Goal: Task Accomplishment & Management: Complete application form

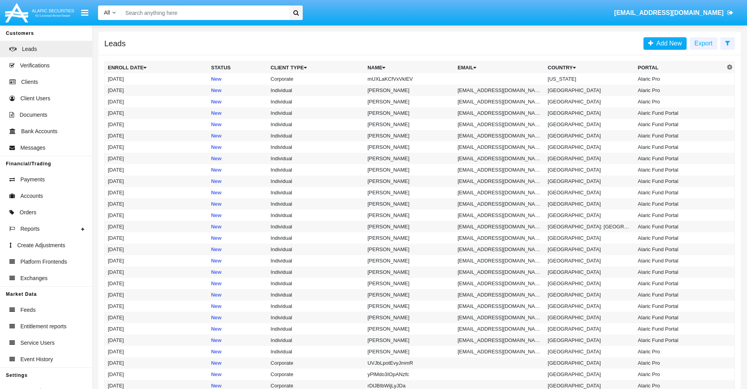
click at [727, 43] on icon at bounding box center [727, 43] width 5 height 6
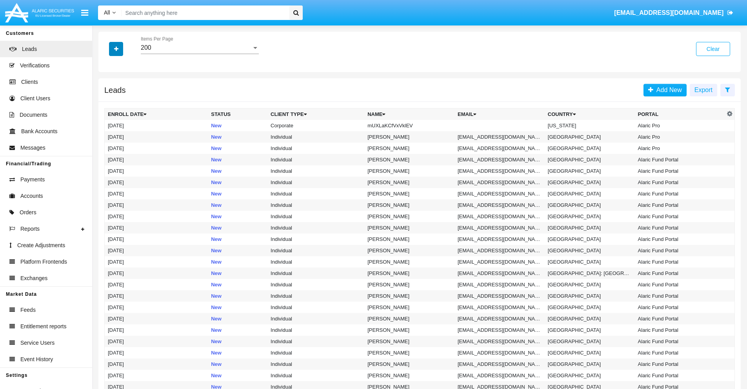
click at [116, 49] on icon "button" at bounding box center [116, 48] width 4 height 5
click at [122, 88] on span "Name" at bounding box center [122, 87] width 17 height 9
click at [108, 91] on input "Name" at bounding box center [107, 91] width 0 height 0
checkbox input "true"
click at [116, 49] on icon "button" at bounding box center [116, 48] width 4 height 5
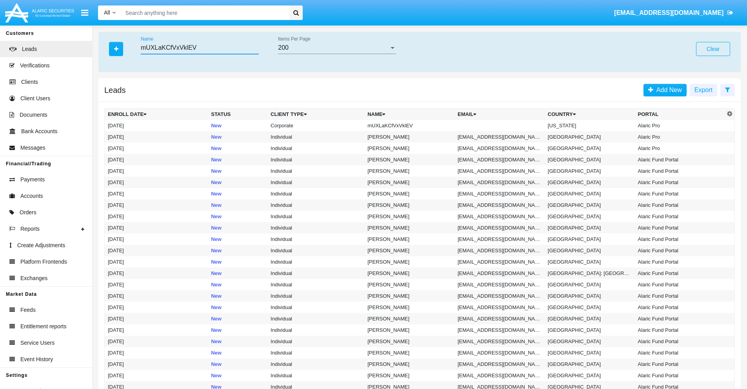
type input "mUXLaKCfVxVklEV"
click at [413, 125] on td "mUXLaKCfVxVklEV" at bounding box center [409, 125] width 90 height 11
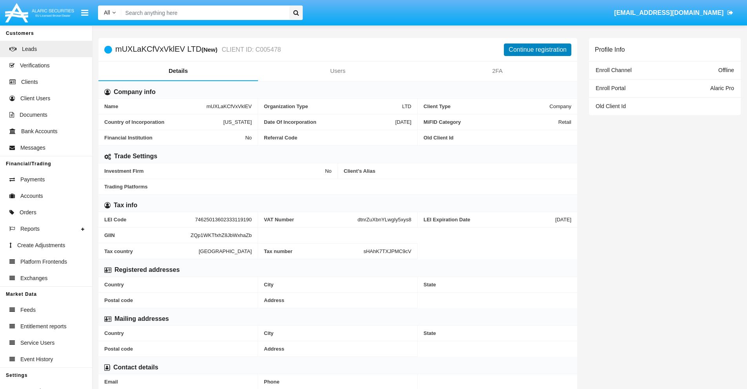
click at [537, 49] on button "Continue registration" at bounding box center [537, 50] width 67 height 13
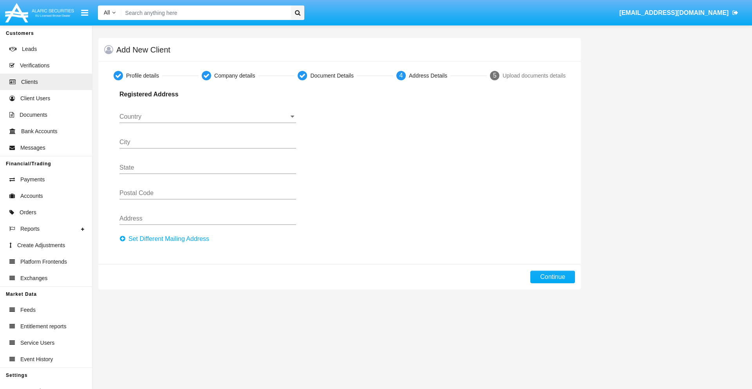
click at [167, 239] on button "Set Different Mailing Address" at bounding box center [167, 239] width 94 height 13
click at [208, 117] on input "Country" at bounding box center [208, 116] width 177 height 7
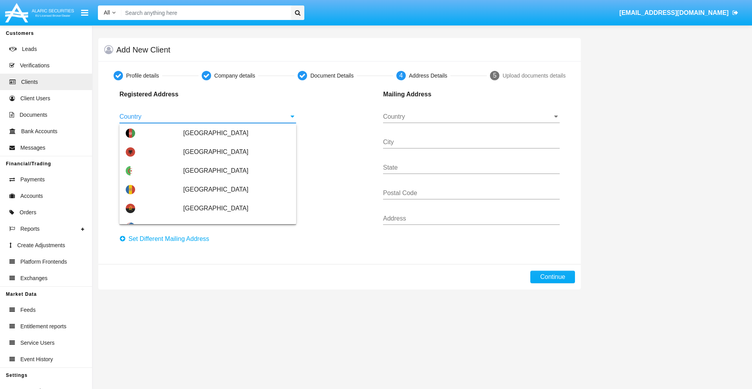
scroll to position [464, 0]
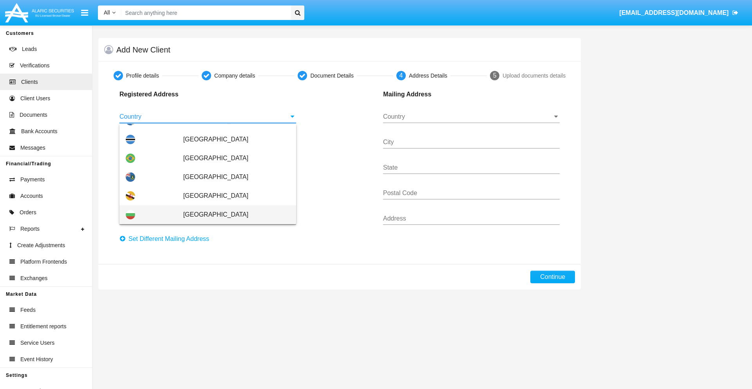
click at [232, 215] on span "[GEOGRAPHIC_DATA]" at bounding box center [236, 214] width 107 height 19
type input "[GEOGRAPHIC_DATA]"
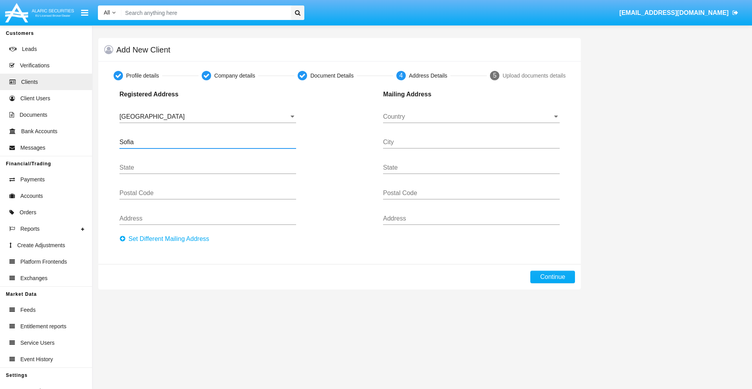
type input "Sofia"
type input "1000"
type input "Vasil Levski"
click at [471, 117] on input "Country" at bounding box center [471, 116] width 177 height 7
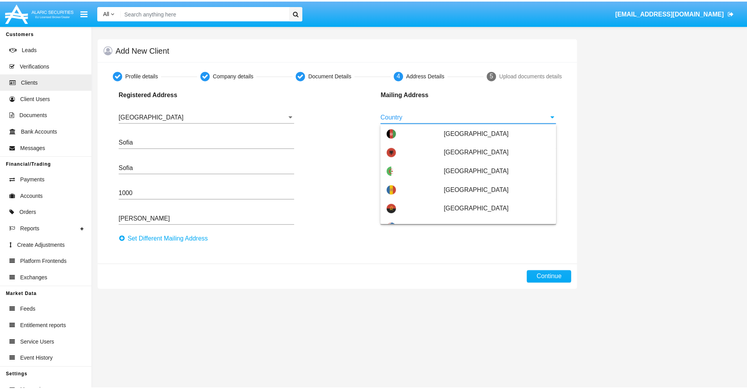
scroll to position [50, 0]
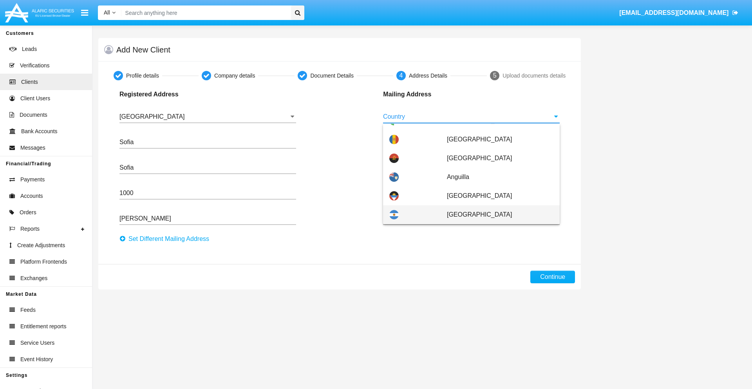
click at [496, 215] on span "[GEOGRAPHIC_DATA]" at bounding box center [500, 214] width 107 height 19
type input "[GEOGRAPHIC_DATA]"
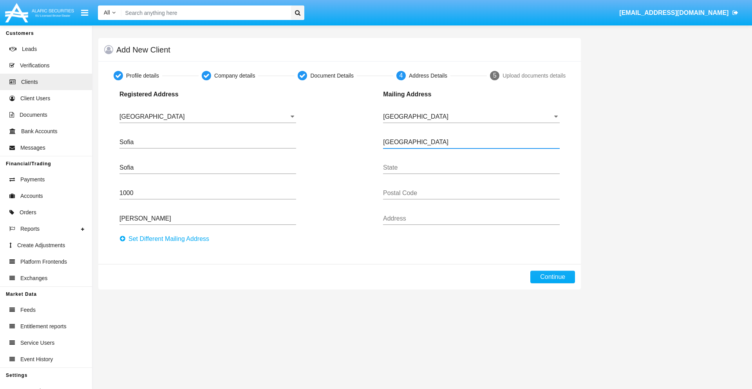
type input "Buenos Aires"
type input "7777"
type input "Test Mail Address"
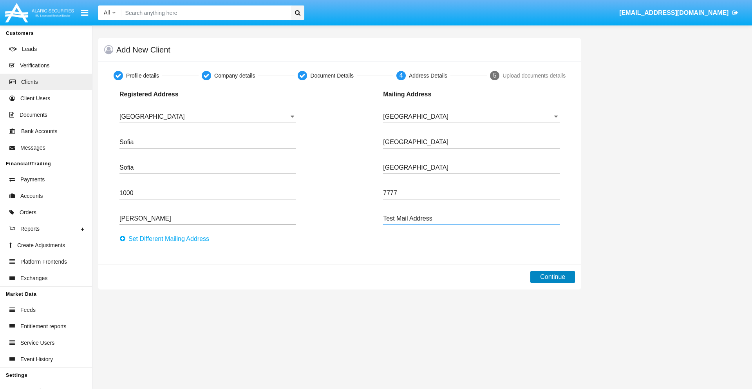
click at [553, 277] on button "Continue" at bounding box center [553, 277] width 45 height 13
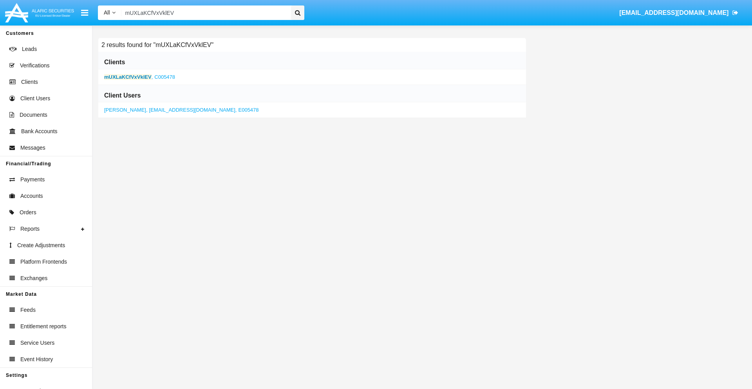
type input "mUXLaKCfVxVklEV"
click at [128, 77] on b "mUXLaKCfVxVklEV" at bounding box center [127, 77] width 47 height 6
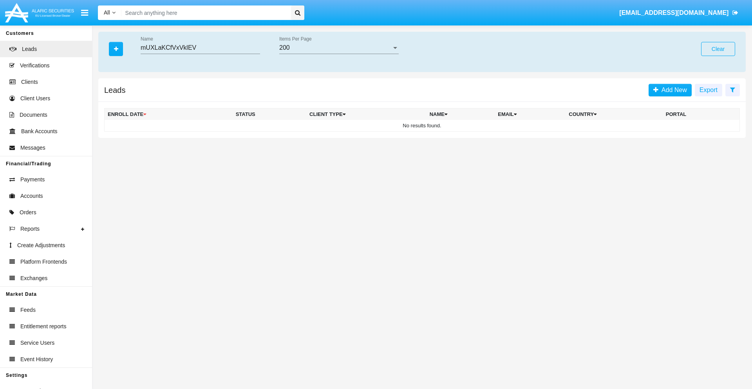
click at [718, 49] on button "Clear" at bounding box center [719, 49] width 34 height 14
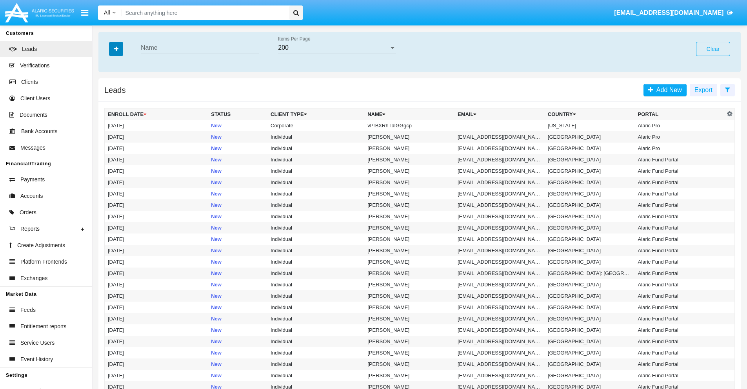
click at [116, 49] on icon "button" at bounding box center [116, 48] width 4 height 5
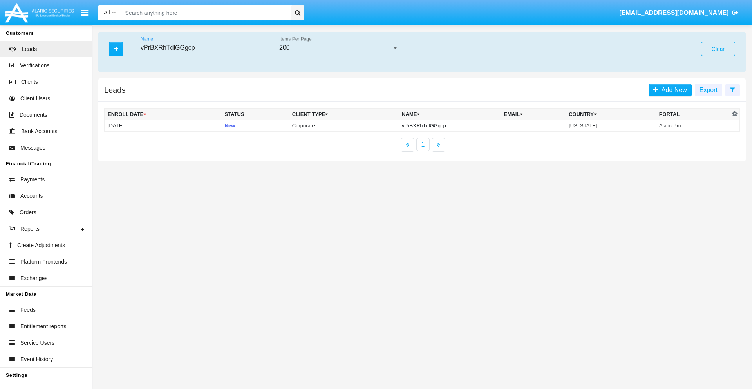
type input "vPrBXRhTdlGGgcp"
click at [450, 125] on td "vPrBXRhTdlGGgcp" at bounding box center [450, 126] width 102 height 12
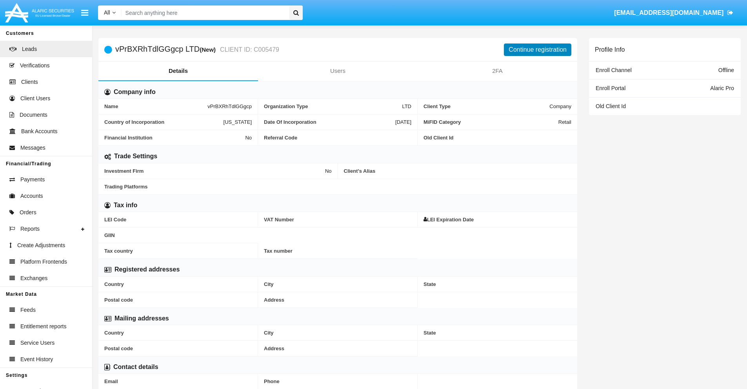
click at [537, 49] on button "Continue registration" at bounding box center [537, 50] width 67 height 13
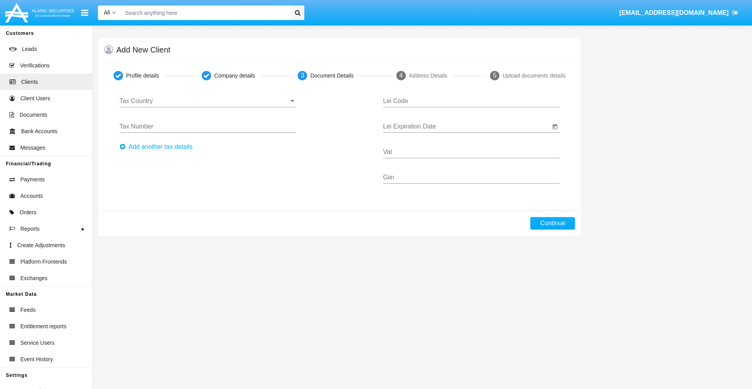
click at [208, 101] on input "Tax Country" at bounding box center [208, 101] width 177 height 7
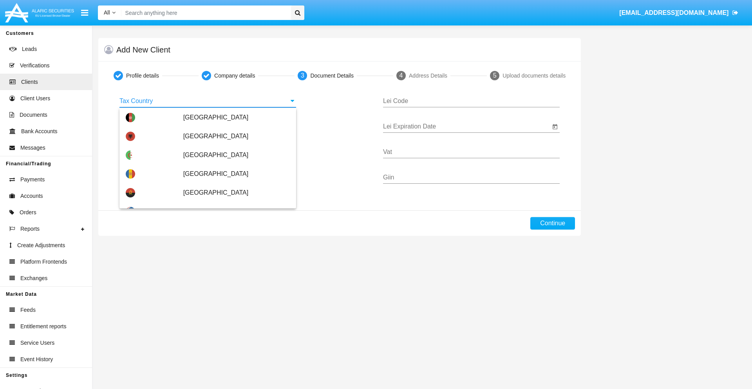
scroll to position [464, 0]
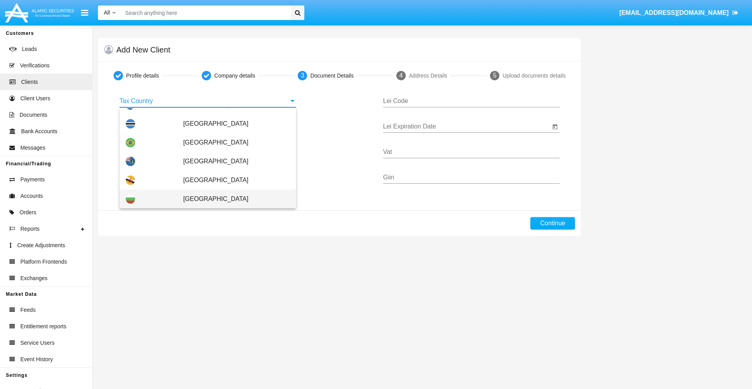
click at [232, 199] on span "[GEOGRAPHIC_DATA]" at bounding box center [236, 199] width 107 height 19
type input "[GEOGRAPHIC_DATA]"
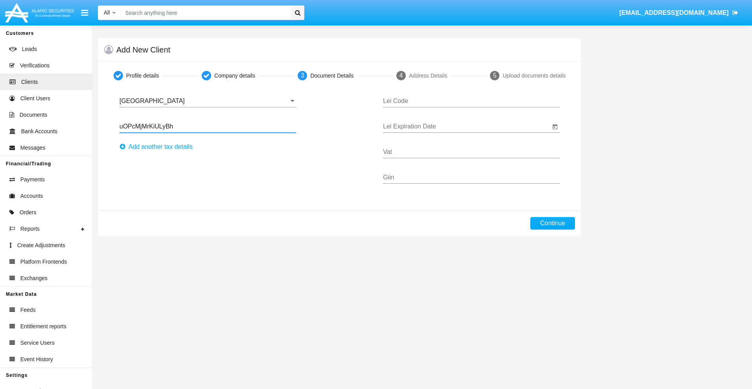
type input "uOPcMjMrKiULyBh"
click at [158, 147] on button "Аdd another tax details" at bounding box center [159, 147] width 78 height 13
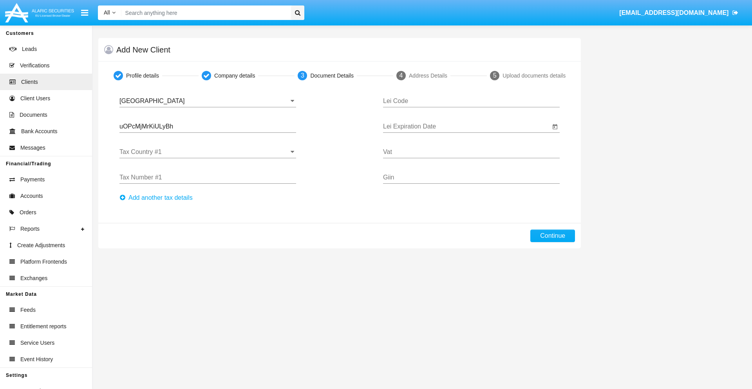
click at [208, 152] on input "Tax Country #1" at bounding box center [208, 152] width 177 height 7
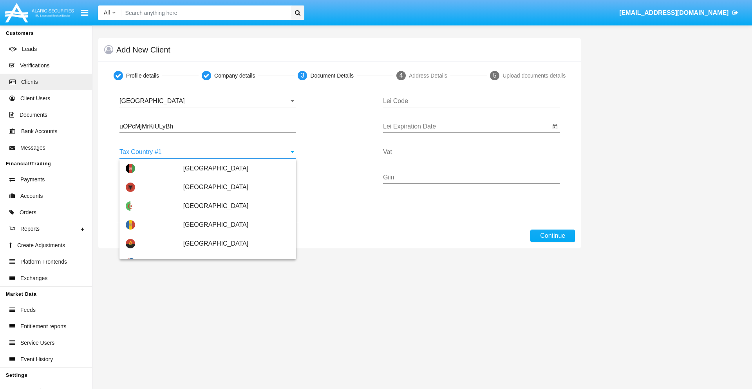
scroll to position [1743, 0]
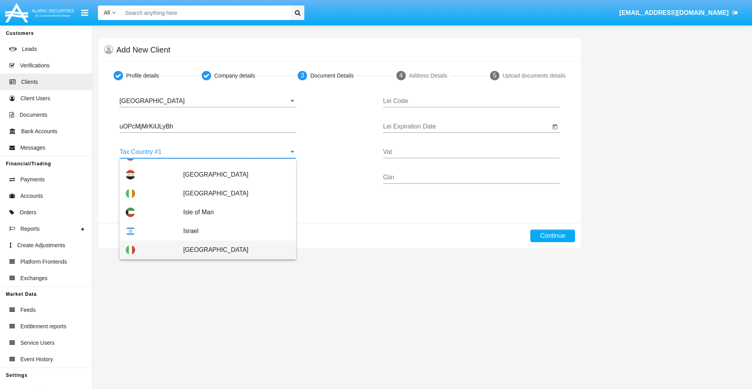
click at [232, 250] on span "[GEOGRAPHIC_DATA]" at bounding box center [236, 250] width 107 height 19
type input "[GEOGRAPHIC_DATA]"
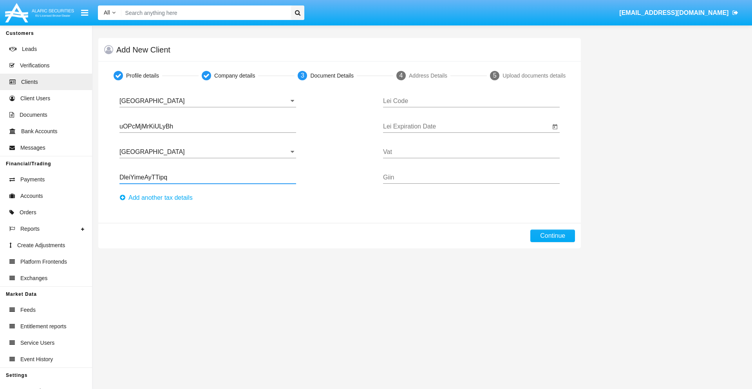
type input "DleiYimeAyTTipq"
click at [158, 198] on button "Аdd another tax details" at bounding box center [159, 198] width 78 height 13
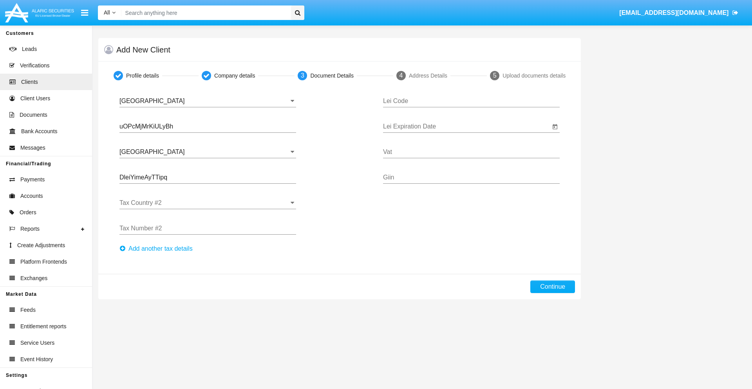
click at [208, 203] on input "Tax Country #2" at bounding box center [208, 202] width 177 height 7
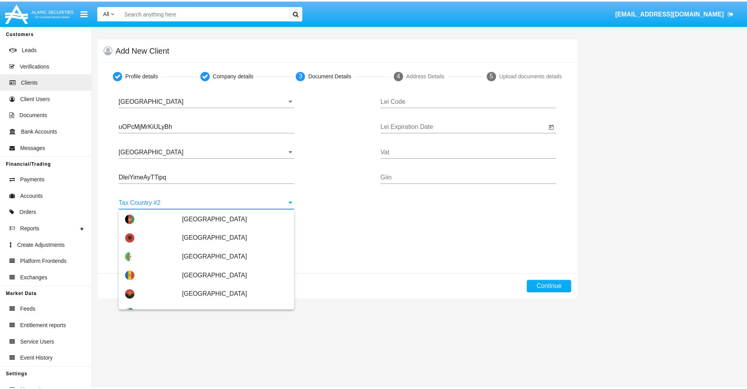
scroll to position [3493, 0]
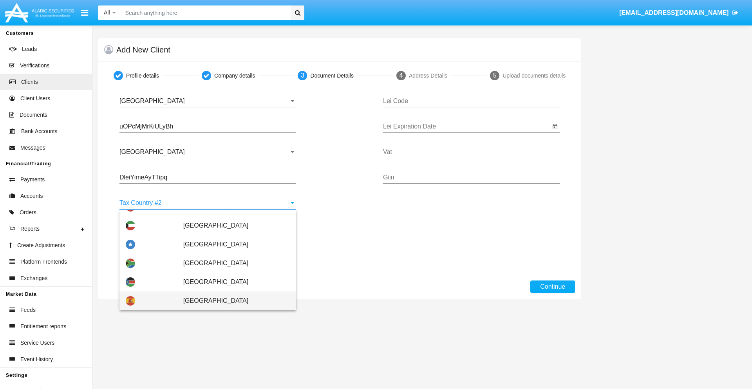
click at [232, 301] on span "[GEOGRAPHIC_DATA]" at bounding box center [236, 301] width 107 height 19
type input "[GEOGRAPHIC_DATA]"
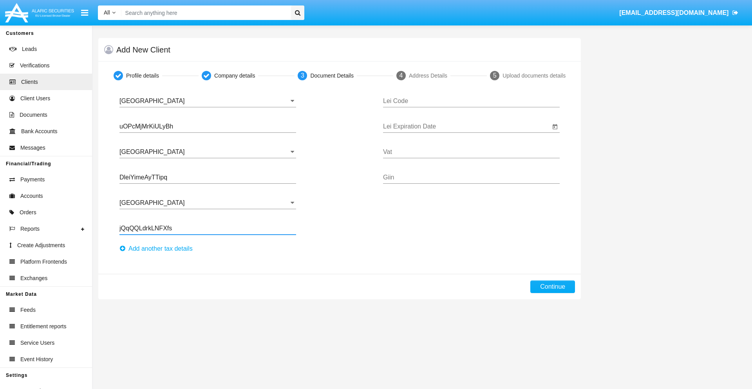
type input "jQqQQLdrkLNFXfs"
type input "QPOGDWVULVVBIAILTKEK"
click at [467, 127] on input "Lei Expiration Date" at bounding box center [466, 126] width 167 height 7
click at [407, 149] on span "[DATE]" at bounding box center [400, 150] width 17 height 6
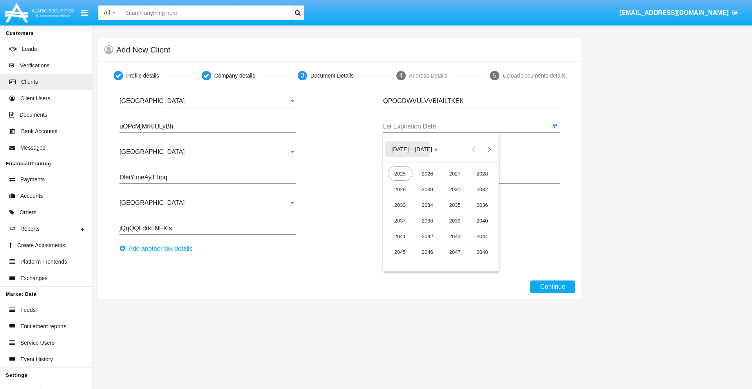
click at [482, 221] on div "2040" at bounding box center [482, 221] width 25 height 14
click at [428, 205] on div "JUN" at bounding box center [427, 205] width 25 height 14
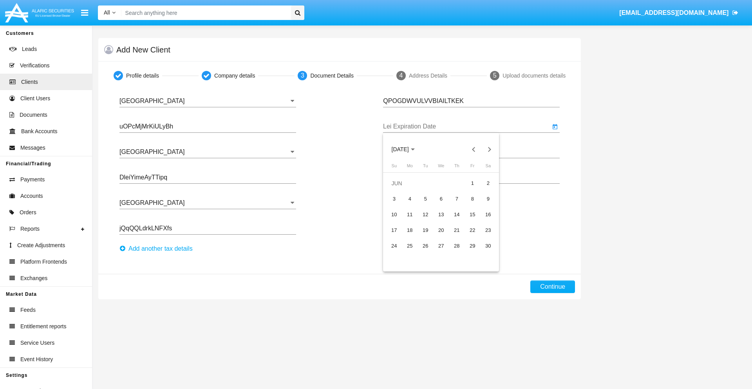
click at [473, 214] on div "15" at bounding box center [473, 215] width 14 height 14
type input "06/15/40"
type input "PWeuspQvwxuBFsv"
type input "GVoXkuXYlsutwPU"
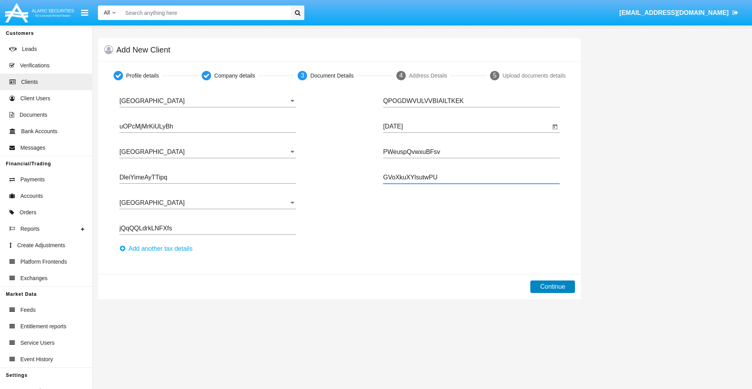
click at [553, 287] on button "Continue" at bounding box center [553, 287] width 45 height 13
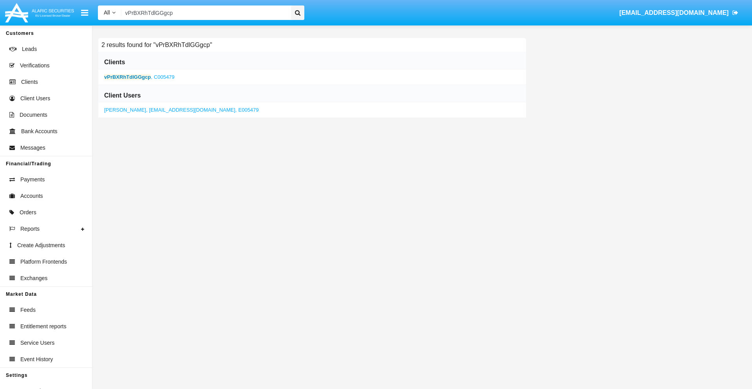
type input "vPrBXRhTdlGGgcp"
click at [127, 77] on b "vPrBXRhTdlGGgcp" at bounding box center [127, 77] width 47 height 6
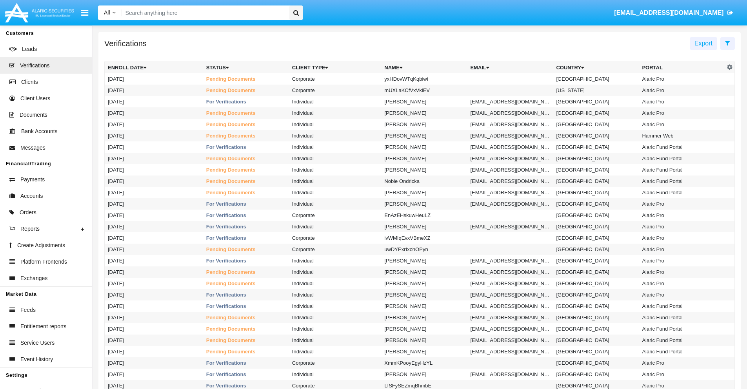
click at [727, 43] on icon at bounding box center [727, 43] width 5 height 6
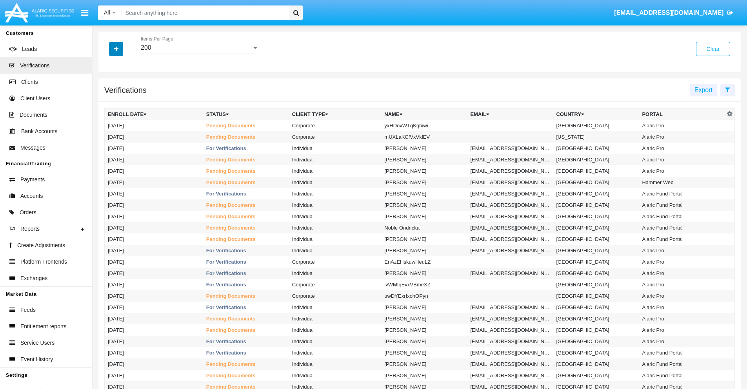
click at [116, 49] on icon "button" at bounding box center [116, 48] width 4 height 5
click at [122, 99] on span "Name" at bounding box center [122, 98] width 17 height 9
click at [108, 102] on input "Name" at bounding box center [107, 102] width 0 height 0
checkbox input "true"
click at [116, 49] on icon "button" at bounding box center [116, 48] width 4 height 5
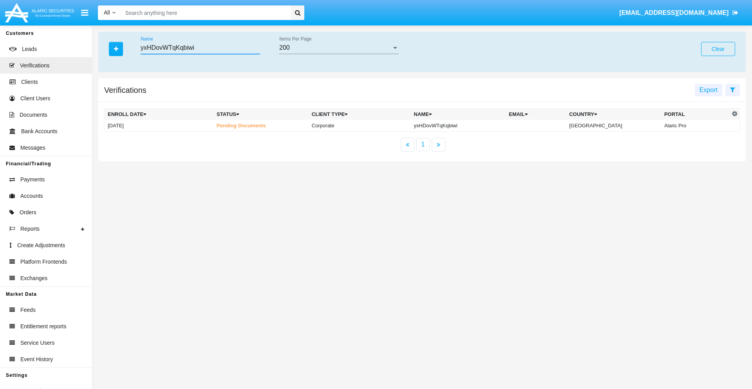
type input "yxHDovWTqKqbiwi"
click at [460, 125] on td "yxHDovWTqKqbiwi" at bounding box center [458, 126] width 95 height 12
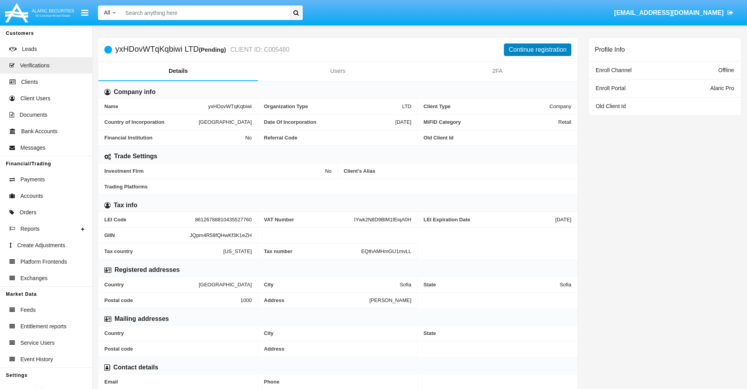
click at [537, 49] on button "Continue registration" at bounding box center [537, 50] width 67 height 13
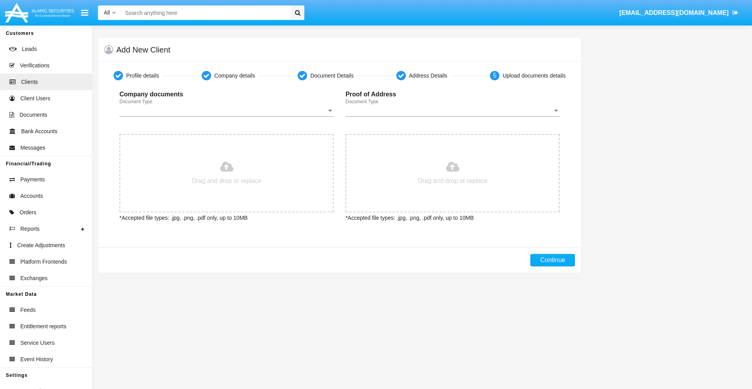
click at [227, 111] on span "Document Type" at bounding box center [223, 110] width 207 height 7
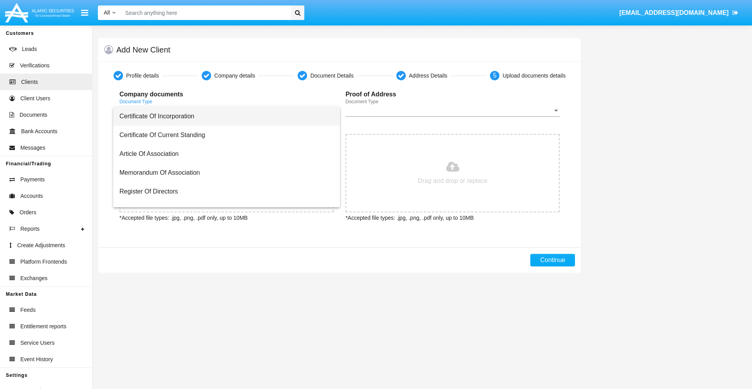
click at [224, 116] on span "Certificate Of Incorporation" at bounding box center [227, 116] width 214 height 19
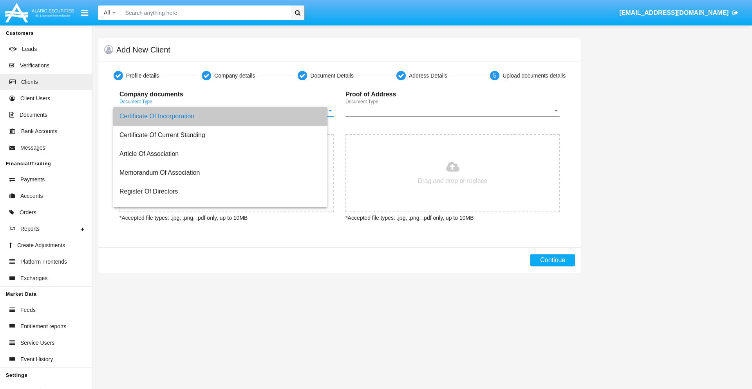
type input "C:\fakepath\passport.png"
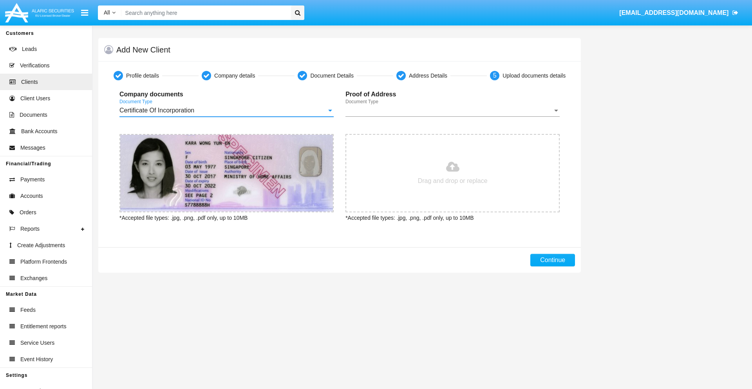
click at [453, 111] on span "Document Type" at bounding box center [449, 110] width 207 height 7
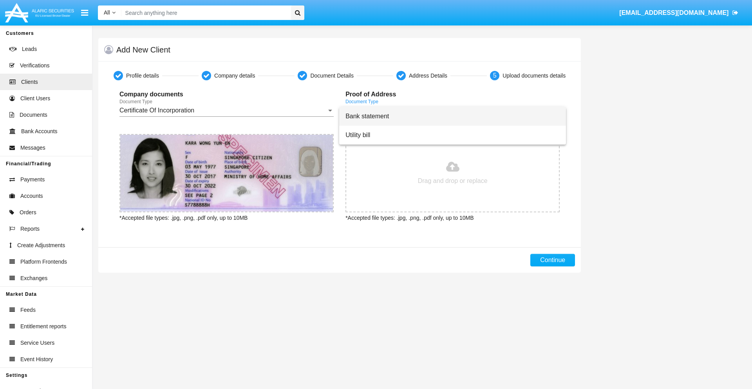
click at [453, 116] on span "Bank statement" at bounding box center [453, 116] width 214 height 19
type input "C:\fakepath\bank-statement.png"
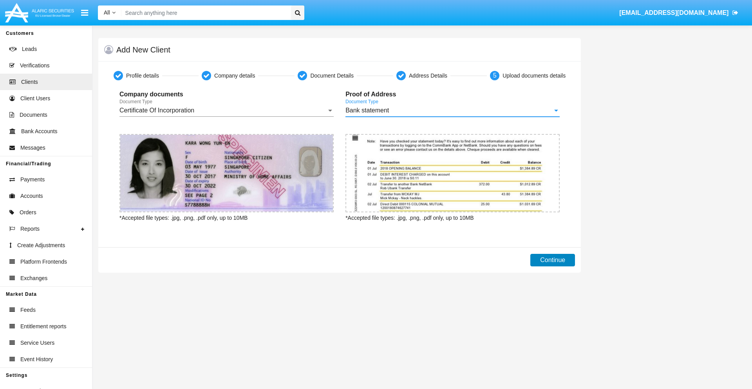
click at [553, 260] on button "Continue" at bounding box center [553, 260] width 45 height 13
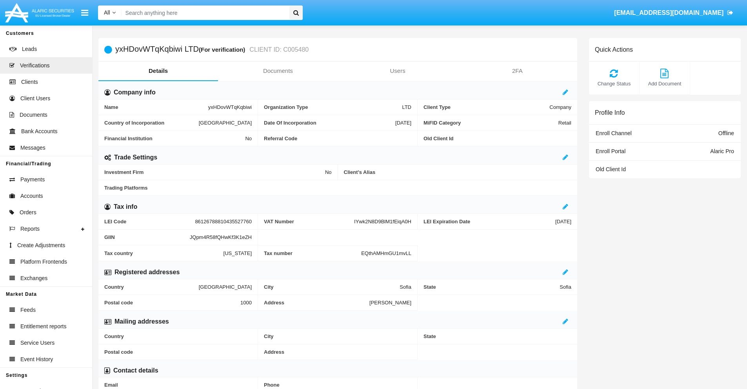
click at [277, 71] on link "Documents" at bounding box center [278, 71] width 120 height 19
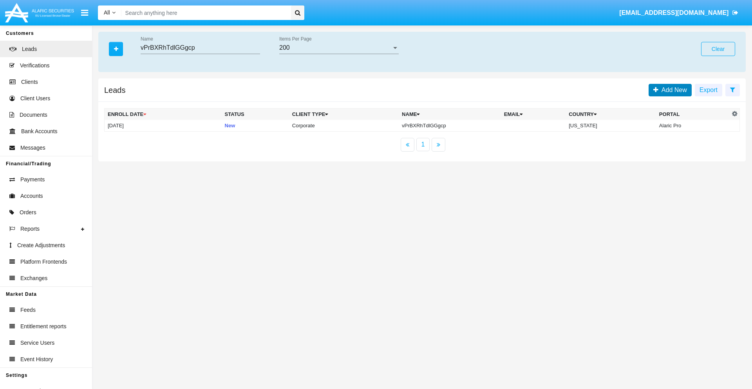
click at [673, 90] on span "Add New" at bounding box center [673, 90] width 29 height 7
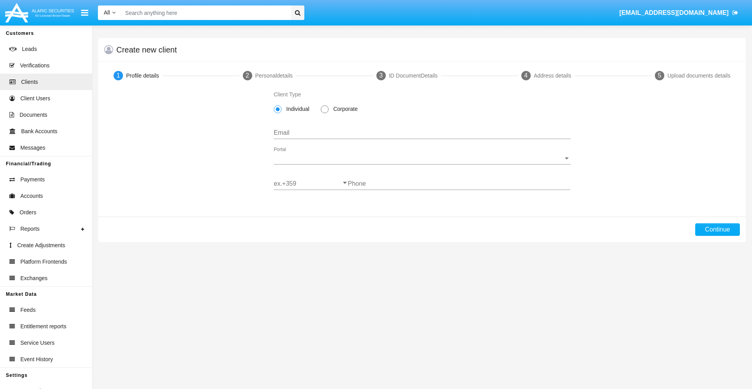
click at [344, 109] on span "Corporate" at bounding box center [344, 109] width 31 height 8
click at [325, 113] on input "Corporate" at bounding box center [325, 113] width 0 height 0
radio input "true"
type input "[EMAIL_ADDRESS][DOMAIN_NAME]"
click at [422, 158] on span "Portal" at bounding box center [419, 158] width 290 height 7
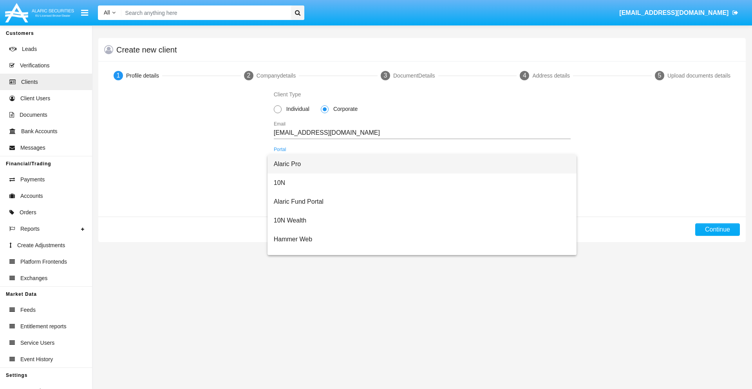
click at [419, 164] on span "Alaric Pro" at bounding box center [422, 164] width 297 height 19
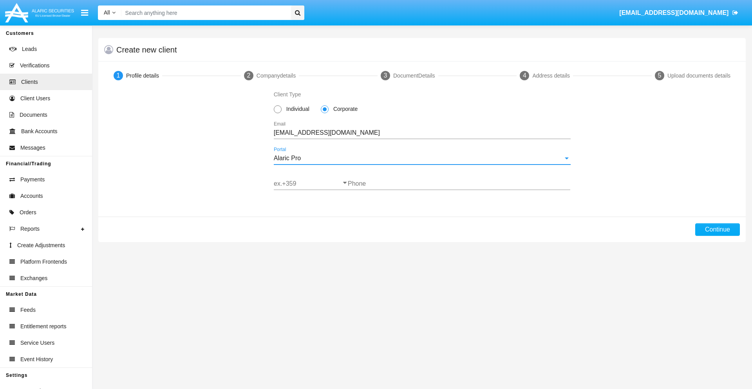
click at [311, 184] on input "ex.+359" at bounding box center [311, 183] width 74 height 7
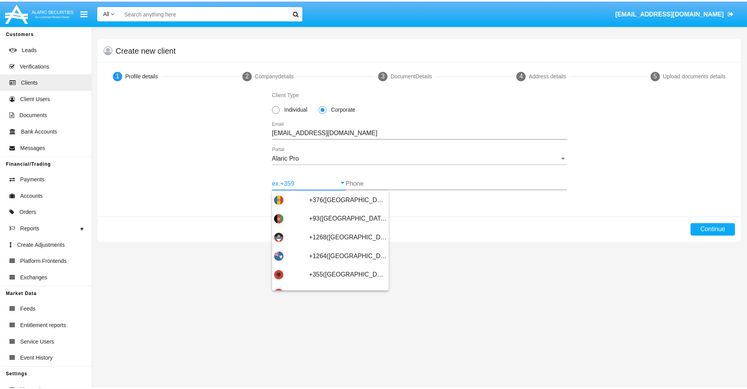
scroll to position [257, 0]
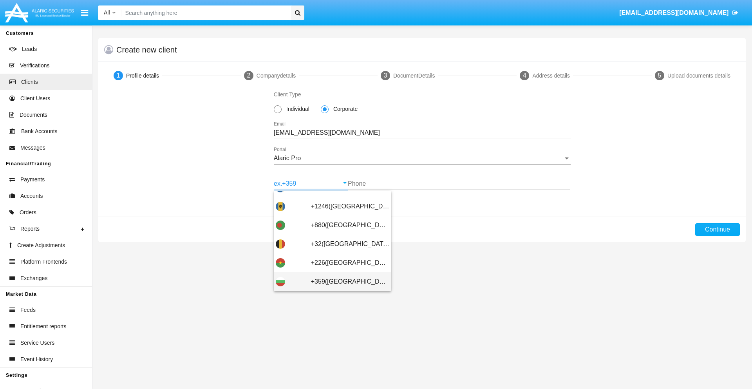
click at [344, 282] on span "+359([GEOGRAPHIC_DATA])" at bounding box center [350, 281] width 78 height 19
type input "+359([GEOGRAPHIC_DATA])"
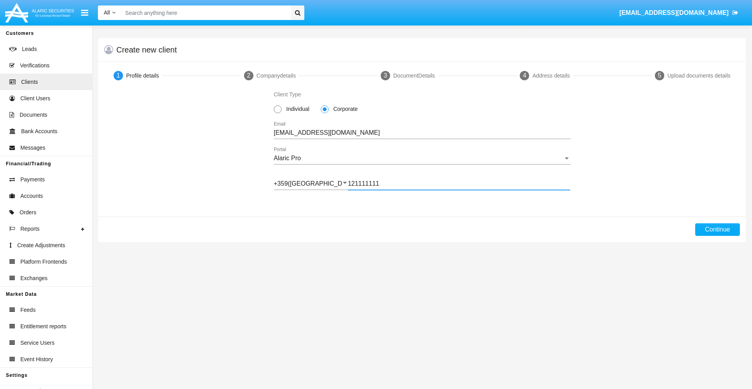
type input "121111111"
click at [718, 230] on button "Continue" at bounding box center [718, 229] width 45 height 13
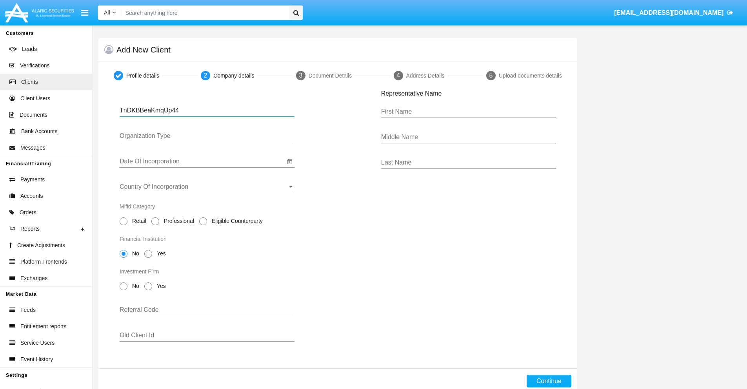
type input "TnDKBBeaKmqUp44"
type input "LTD"
click at [202, 161] on input "Date Of Incorporation" at bounding box center [202, 161] width 165 height 7
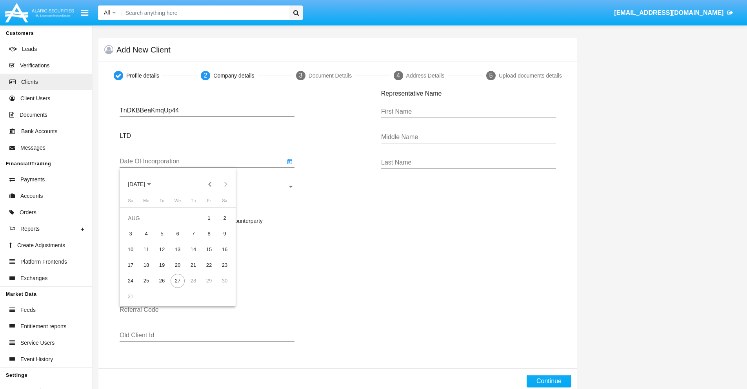
click at [143, 184] on span "[DATE]" at bounding box center [136, 184] width 17 height 6
click at [210, 184] on button "Previous 20 years" at bounding box center [210, 184] width 16 height 16
click at [191, 287] on div "2000" at bounding box center [191, 287] width 25 height 14
click at [136, 224] on div "JAN" at bounding box center [136, 224] width 25 height 14
click at [225, 218] on div "1" at bounding box center [225, 218] width 14 height 14
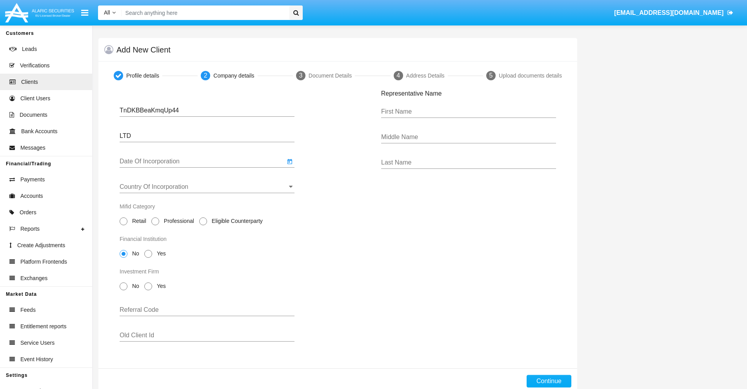
type input "[DATE]"
click at [207, 187] on input "Country Of Incorporation" at bounding box center [207, 186] width 175 height 7
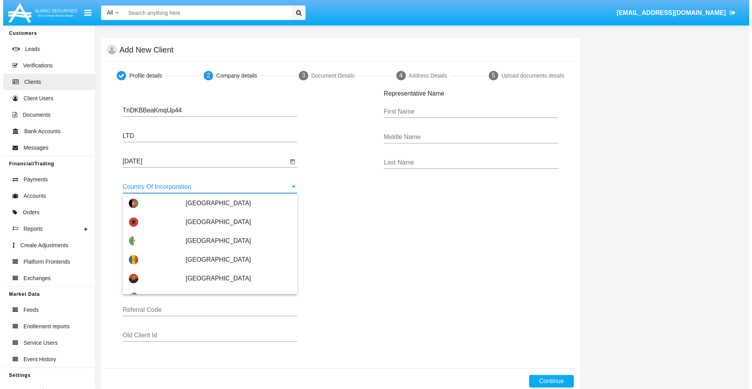
scroll to position [652, 0]
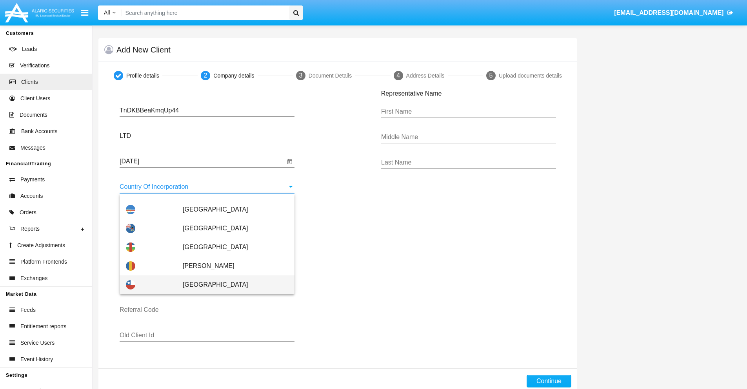
click at [231, 285] on span "[GEOGRAPHIC_DATA]" at bounding box center [235, 285] width 105 height 19
type input "[GEOGRAPHIC_DATA]"
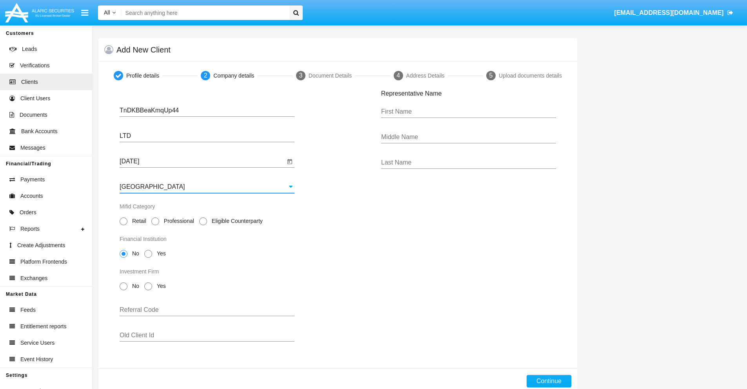
click at [177, 221] on span "Professional" at bounding box center [177, 221] width 37 height 8
click at [155, 225] on input "Professional" at bounding box center [155, 225] width 0 height 0
radio input "true"
click at [134, 254] on span "No" at bounding box center [134, 254] width 14 height 8
click at [123, 258] on input "No" at bounding box center [123, 258] width 0 height 0
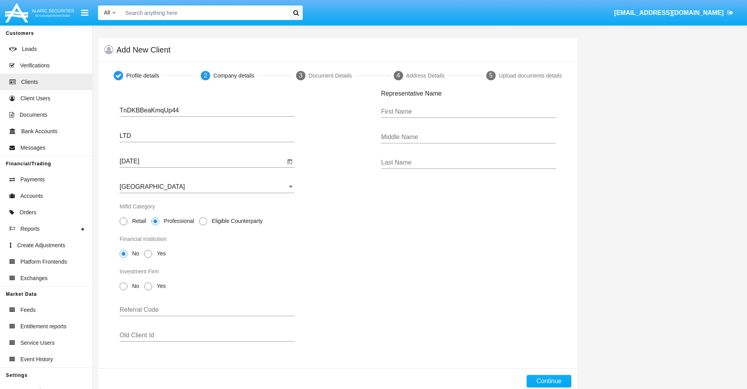
click at [134, 286] on span "No" at bounding box center [134, 286] width 14 height 8
click at [123, 290] on input "No" at bounding box center [123, 290] width 0 height 0
radio input "true"
type input "tGoRItVqyIaVudK"
type input "sDtLxcFocQLQcWv"
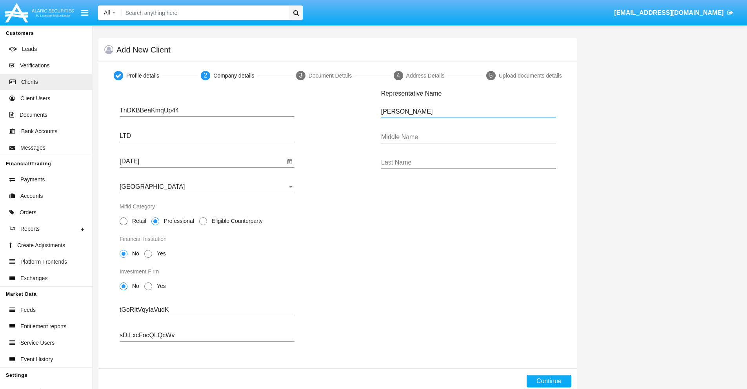
type input "[PERSON_NAME]"
click at [548, 381] on button "Continue" at bounding box center [548, 381] width 45 height 13
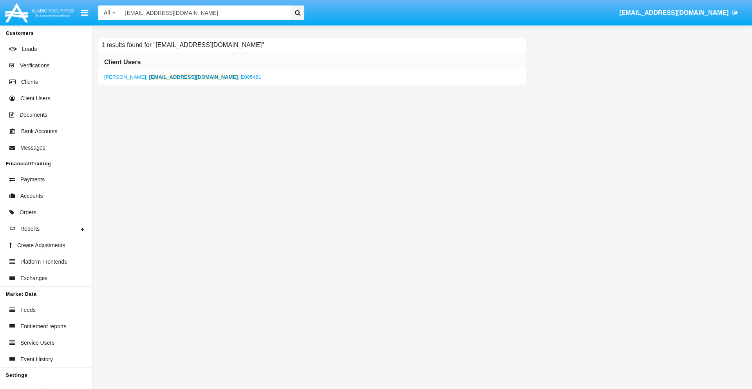
type input "[EMAIL_ADDRESS][DOMAIN_NAME]"
click at [173, 77] on b "[EMAIL_ADDRESS][DOMAIN_NAME]" at bounding box center [193, 77] width 89 height 6
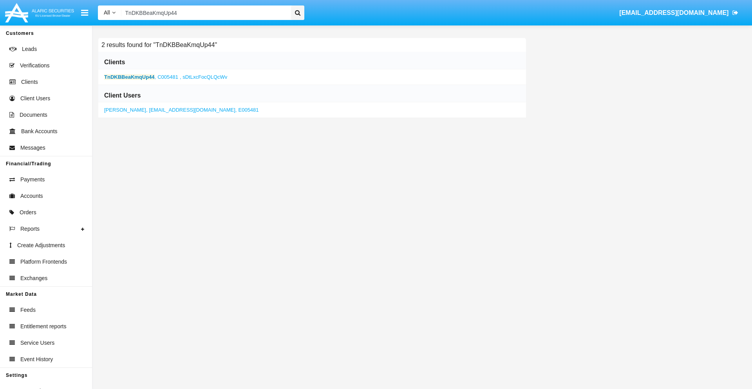
type input "TnDKBBeaKmqUp44"
click at [129, 77] on b "TnDKBBeaKmqUp44" at bounding box center [129, 77] width 51 height 6
